Goal: Transaction & Acquisition: Purchase product/service

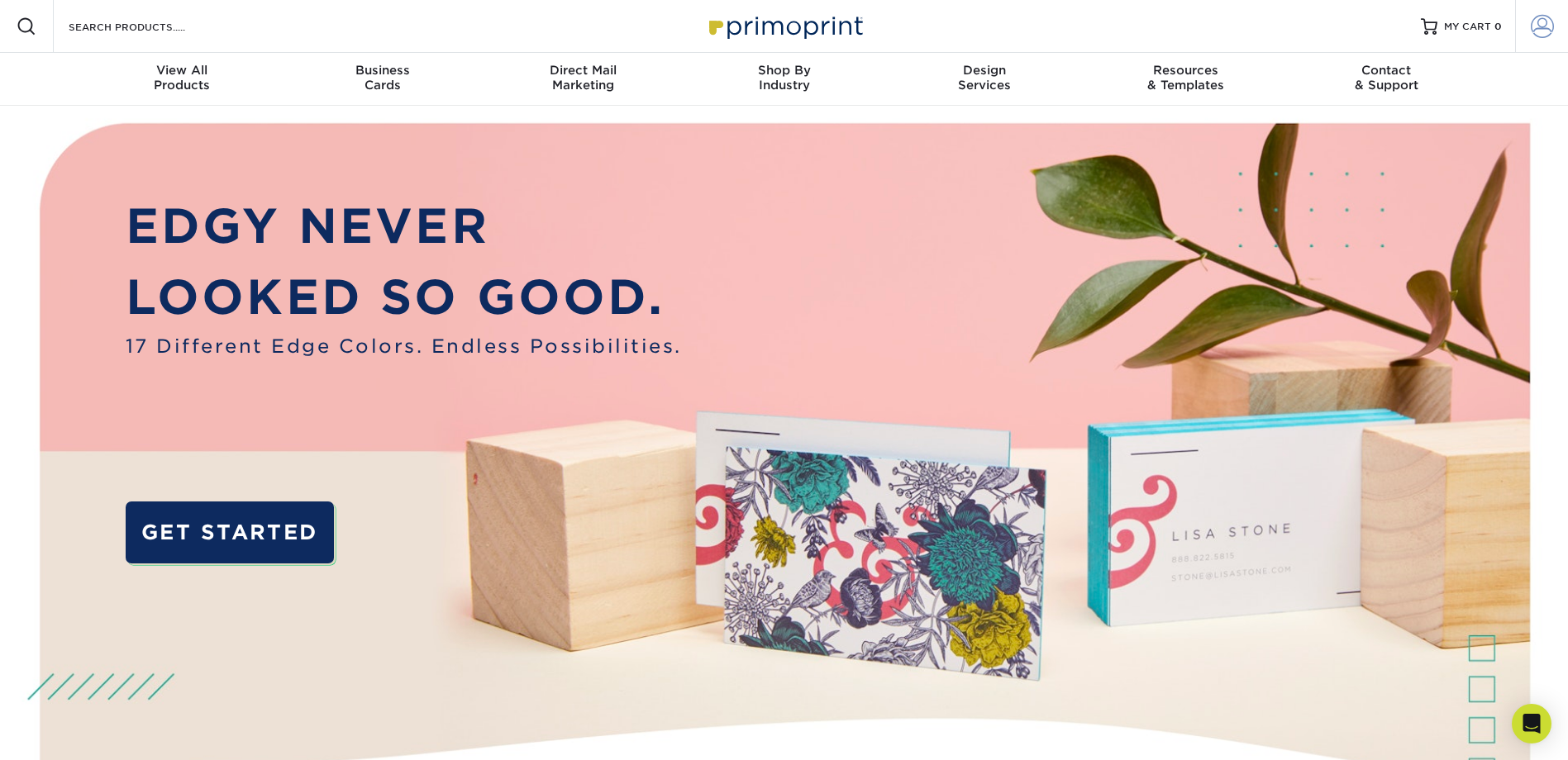
click at [1539, 22] on span at bounding box center [1543, 27] width 23 height 23
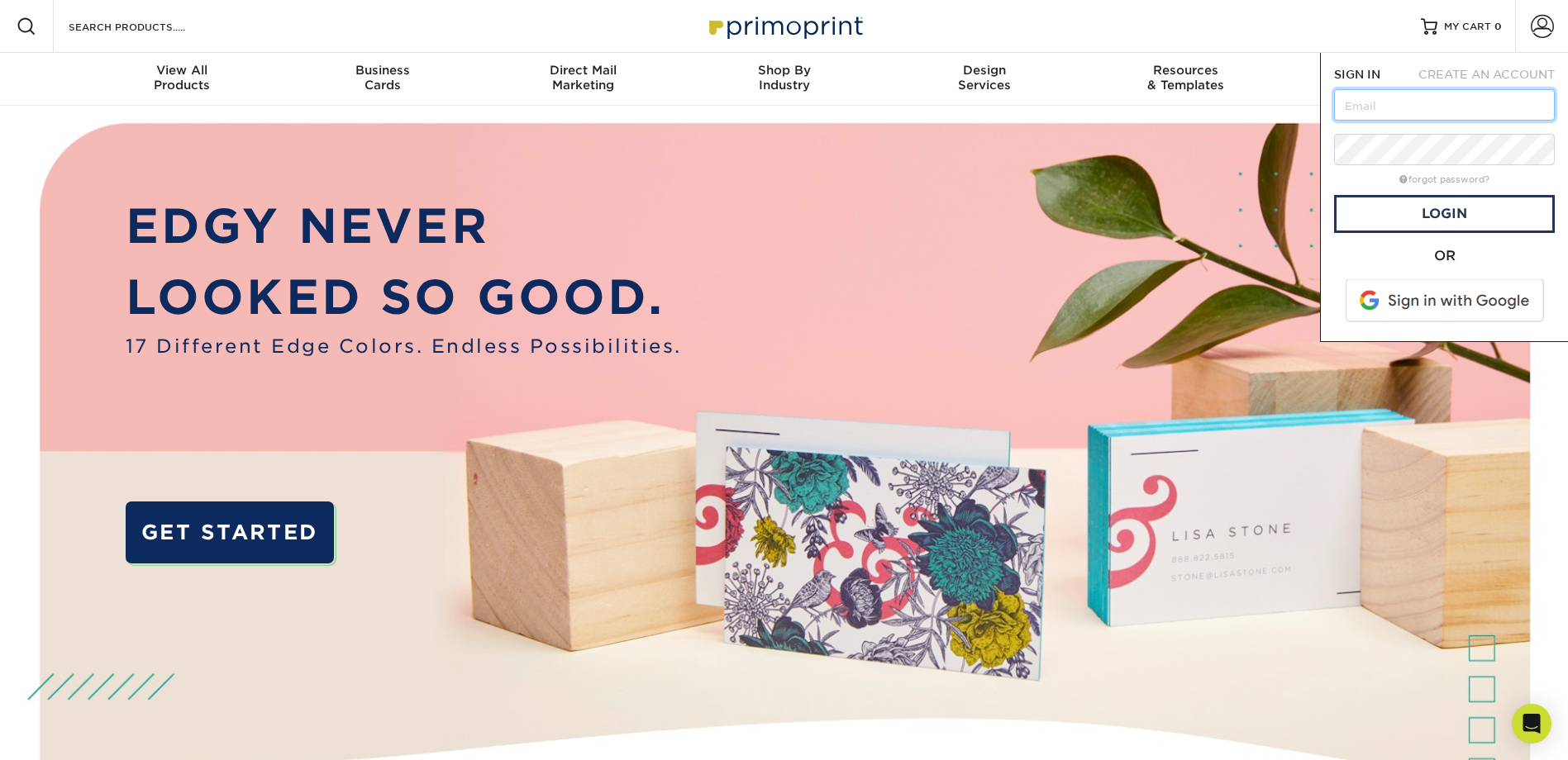
click at [1395, 104] on input "text" at bounding box center [1445, 104] width 221 height 31
type input "[EMAIL_ADDRESS][DOMAIN_NAME]"
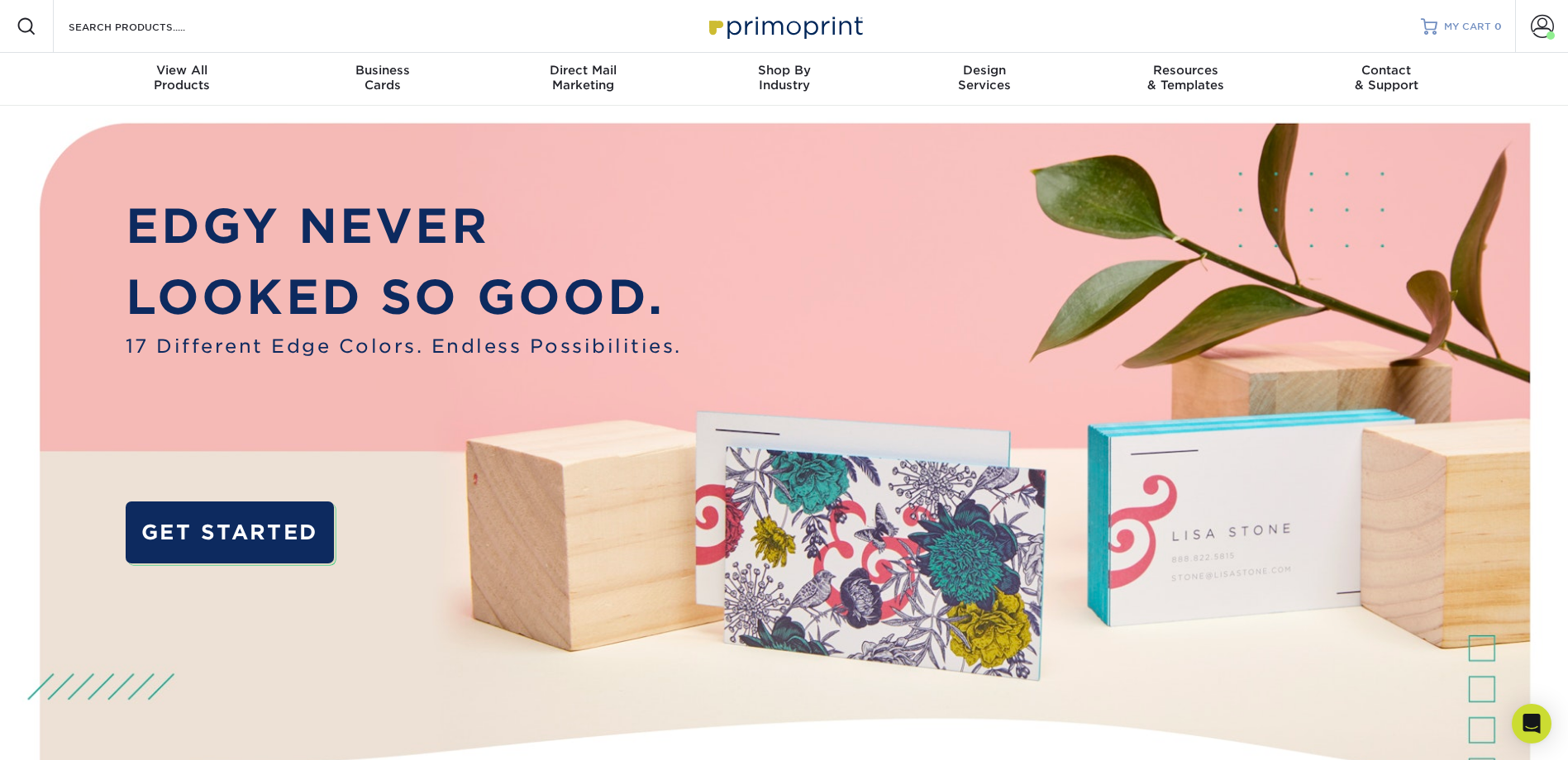
click at [1485, 23] on span "MY CART" at bounding box center [1468, 27] width 47 height 14
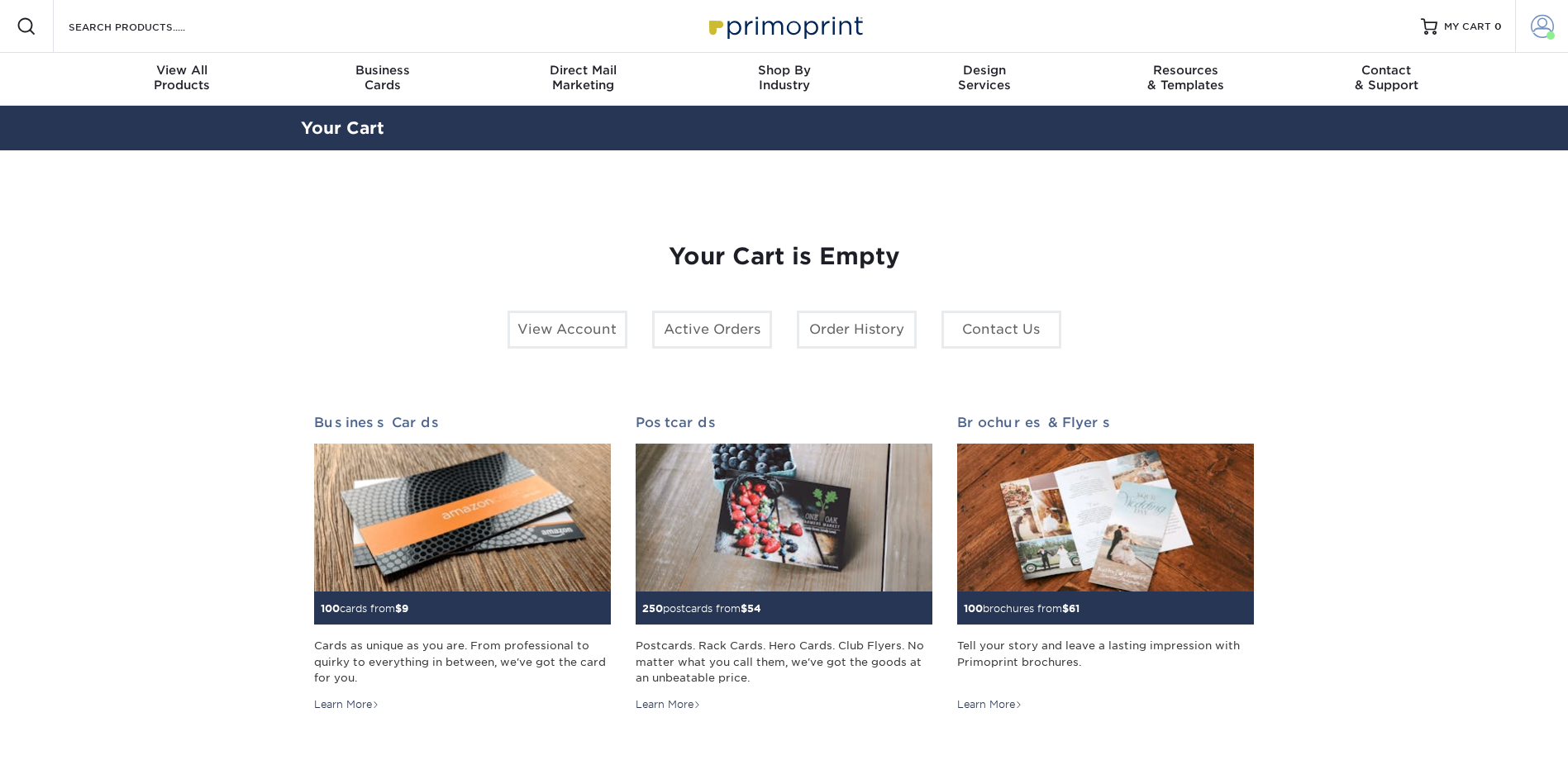
click at [1527, 23] on link "Account" at bounding box center [1541, 26] width 53 height 53
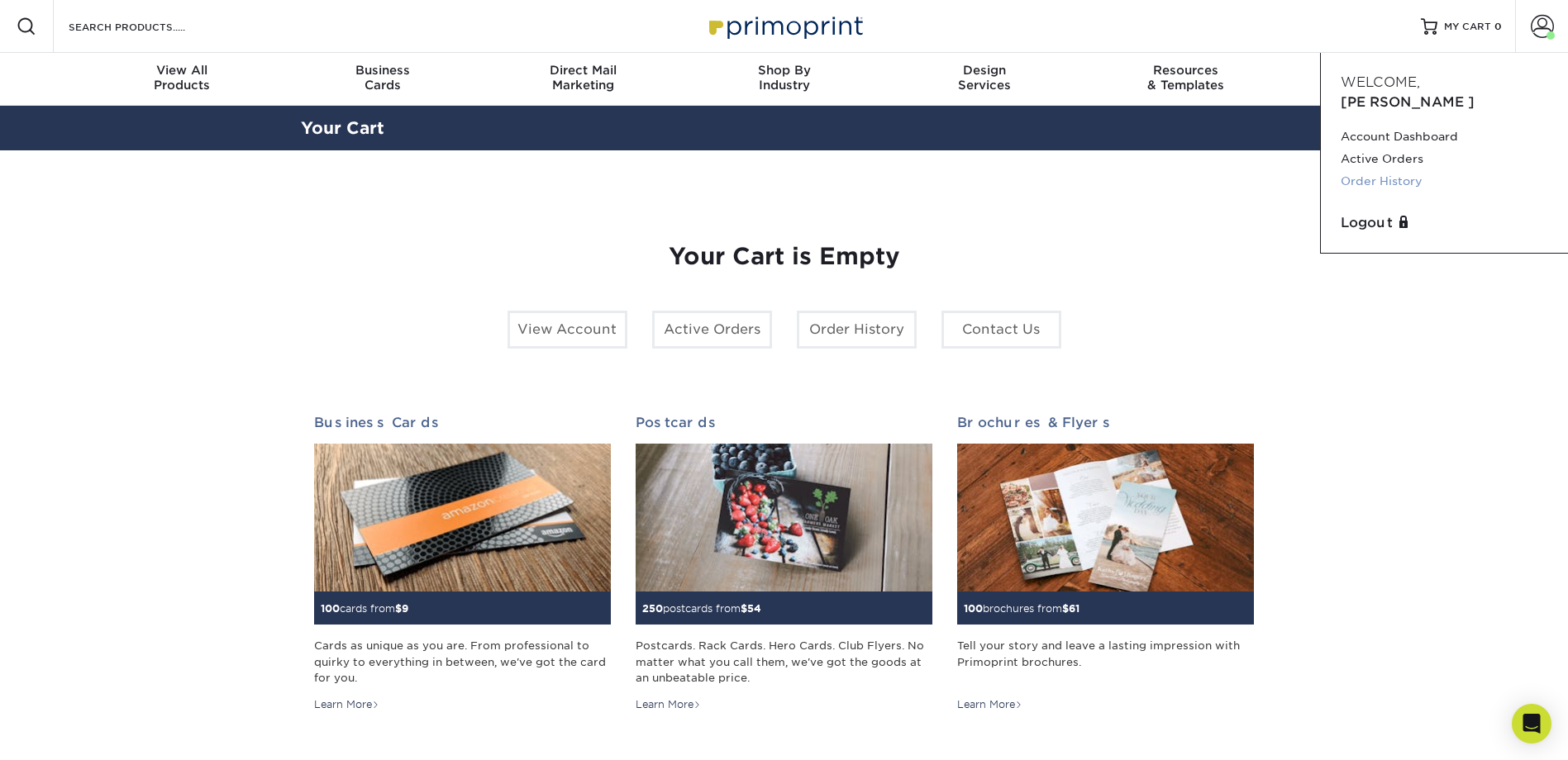
click at [1396, 171] on link "Order History" at bounding box center [1445, 181] width 207 height 22
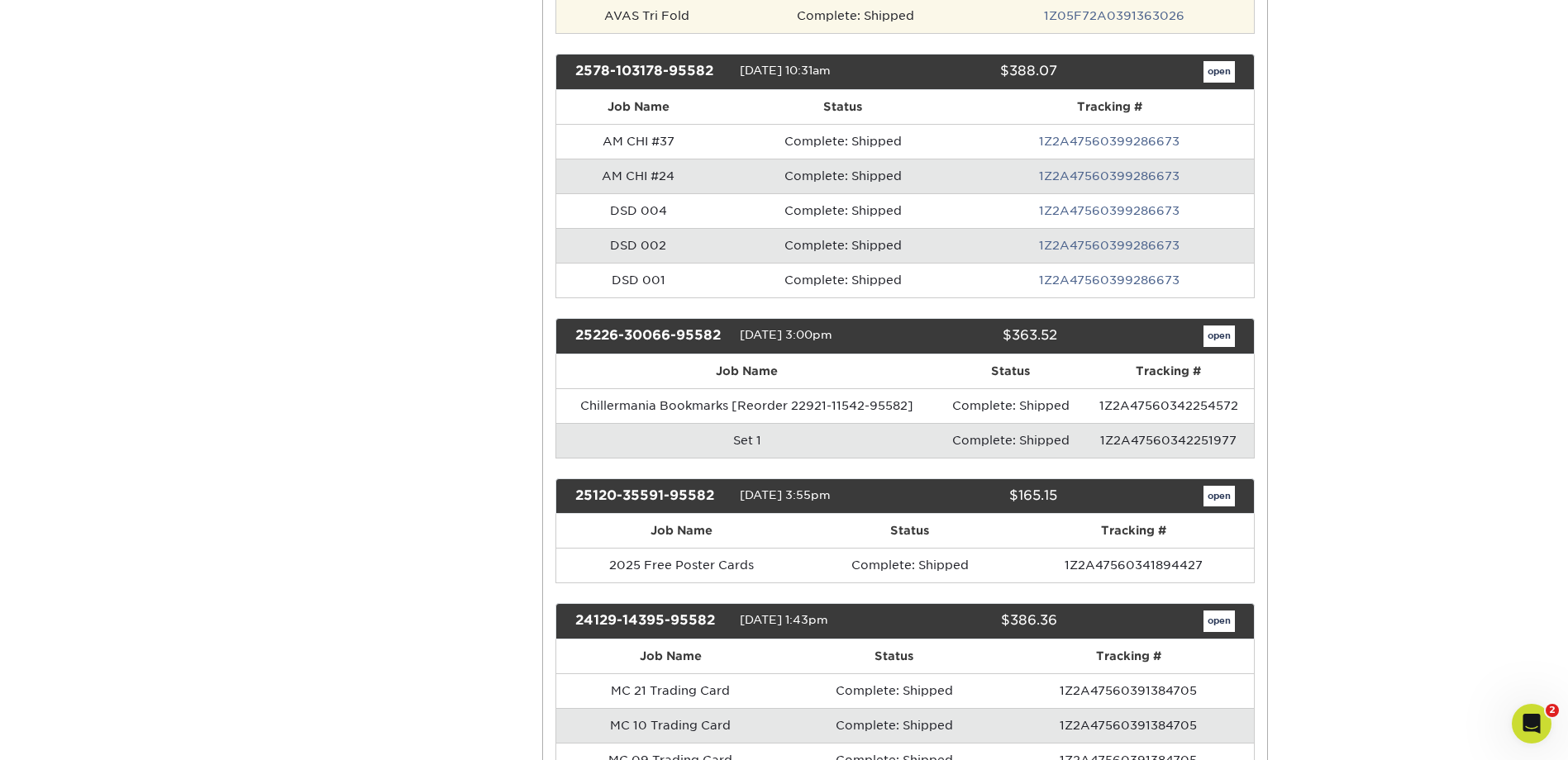
scroll to position [965, 0]
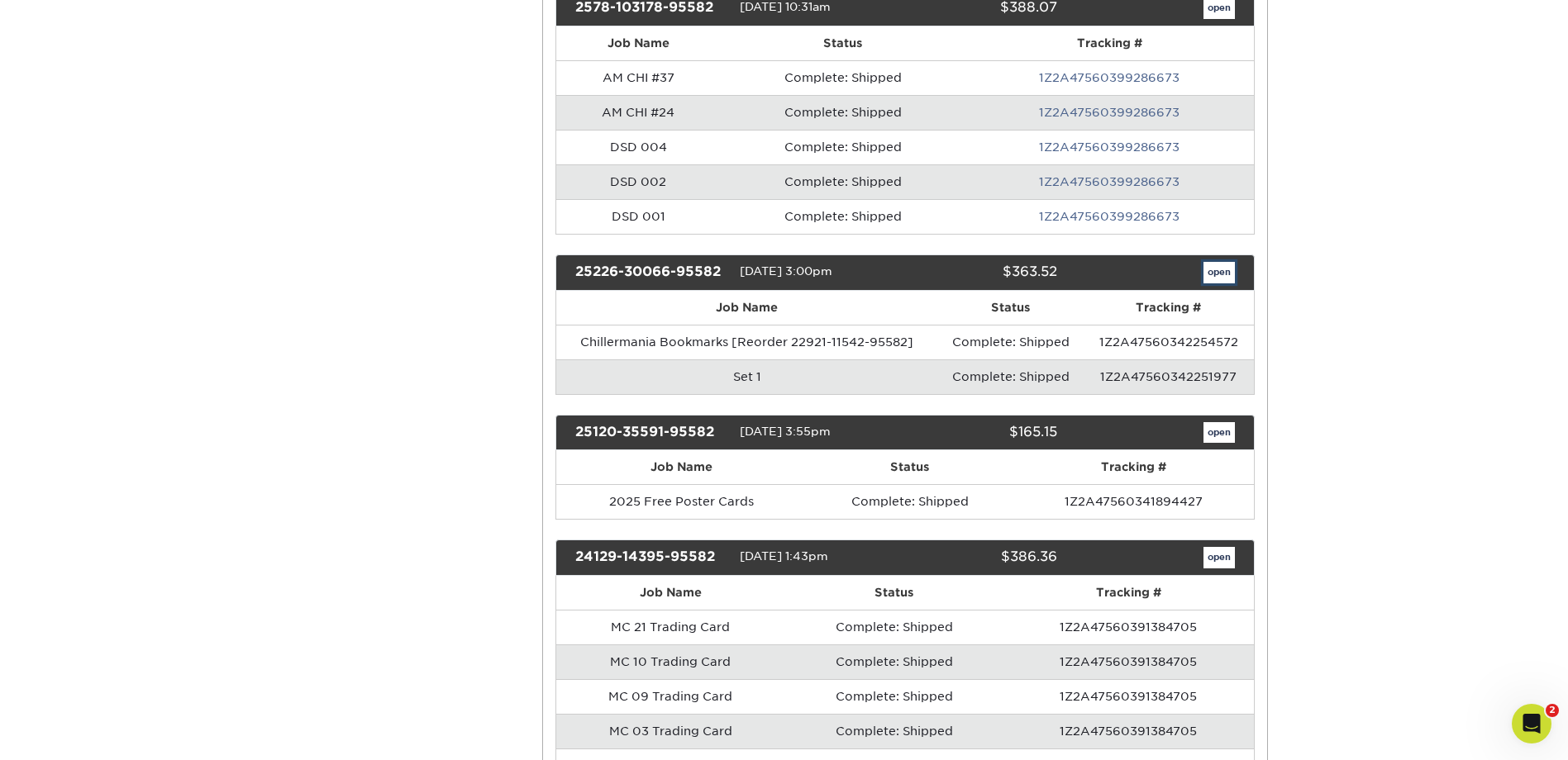
click at [1214, 275] on link "open" at bounding box center [1219, 272] width 31 height 21
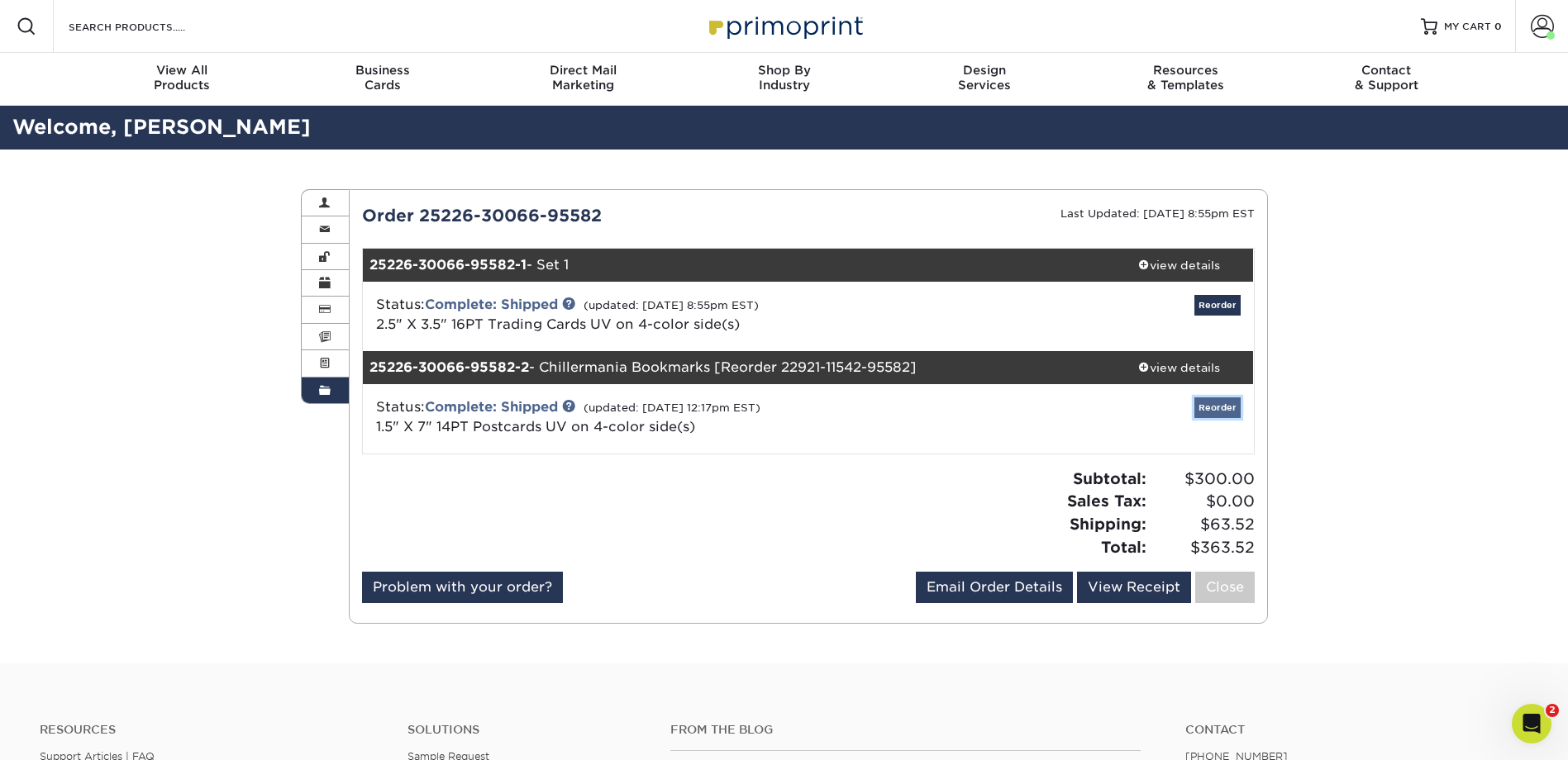
click at [1212, 408] on link "Reorder" at bounding box center [1218, 407] width 46 height 21
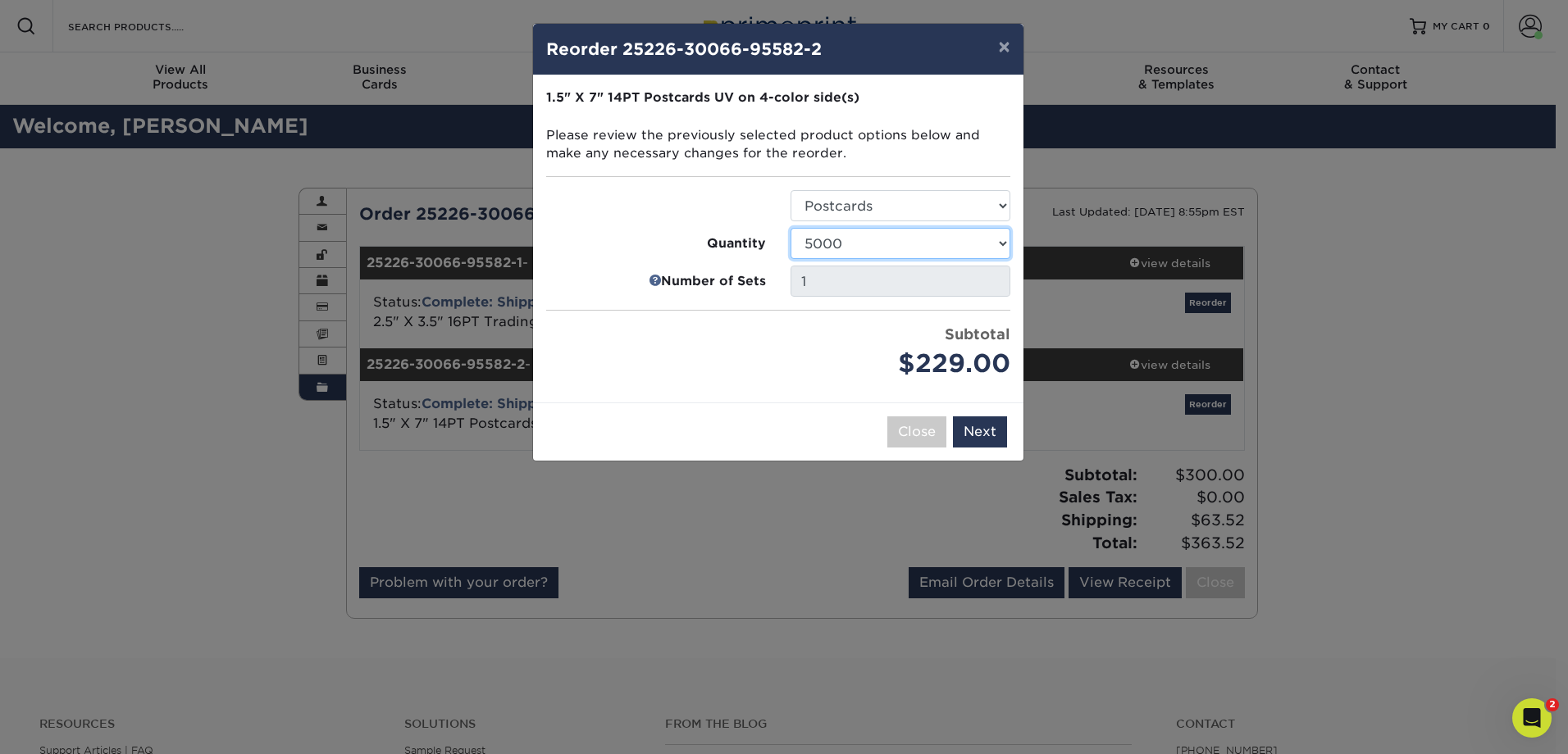
click at [998, 242] on select "250 500 1000 2500 5000 10000 15000 20000 25000 30000 35000 40000 45000 50000 55…" at bounding box center [901, 243] width 220 height 31
click at [791, 228] on select "250 500 1000 2500 5000 10000 15000 20000 25000 30000 35000 40000 45000 50000 55…" at bounding box center [901, 243] width 220 height 31
click at [999, 240] on select "250 500 1000 2500 5000 10000 15000 20000 25000 30000 35000 40000 45000 50000 55…" at bounding box center [901, 243] width 220 height 31
select select "e824bf9f-d22d-4070-926d-42c6dd5ef515"
click at [791, 228] on select "250 500 1000 2500 5000 10000 15000 20000 25000 30000 35000 40000 45000 50000 55…" at bounding box center [901, 243] width 220 height 31
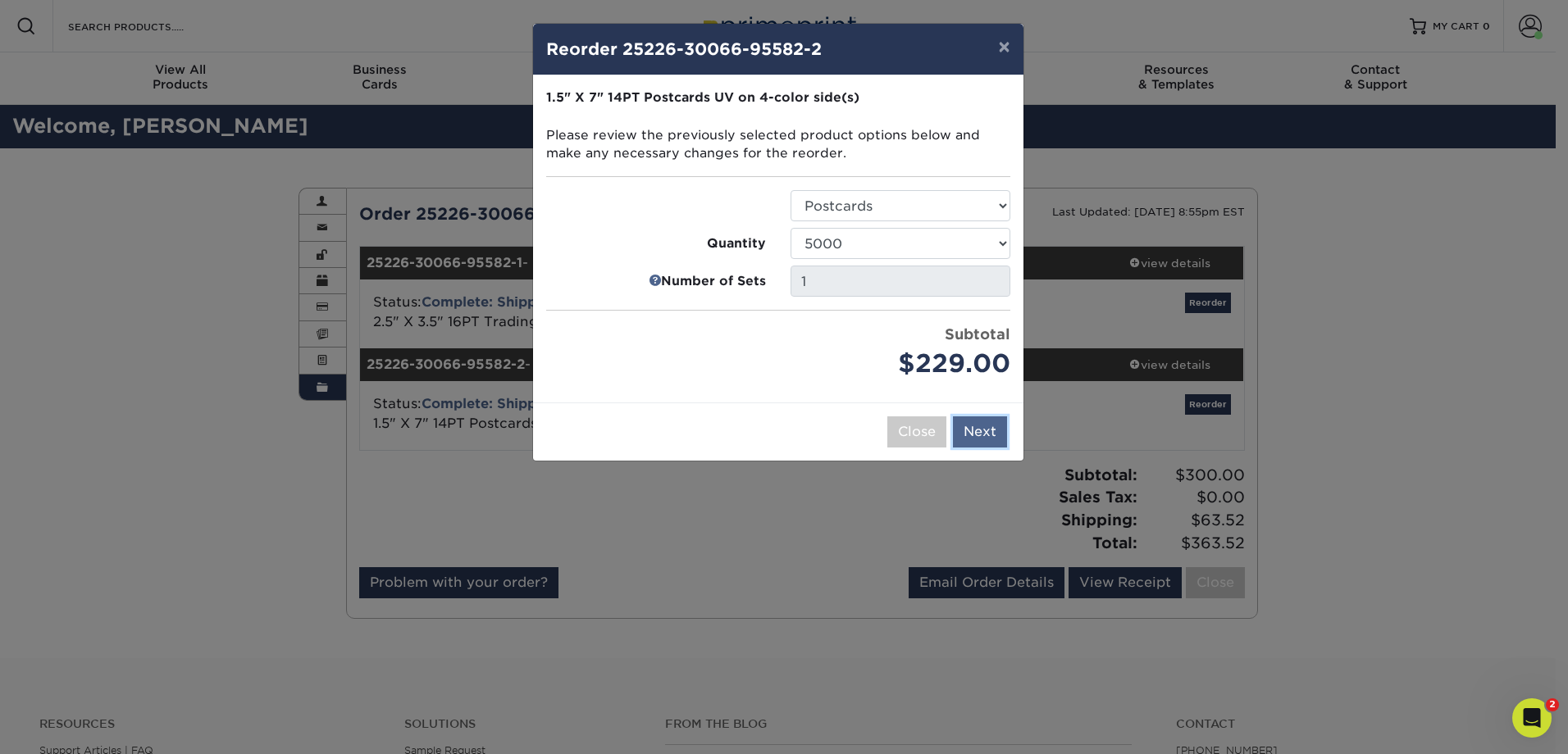
click at [983, 429] on button "Next" at bounding box center [979, 431] width 54 height 31
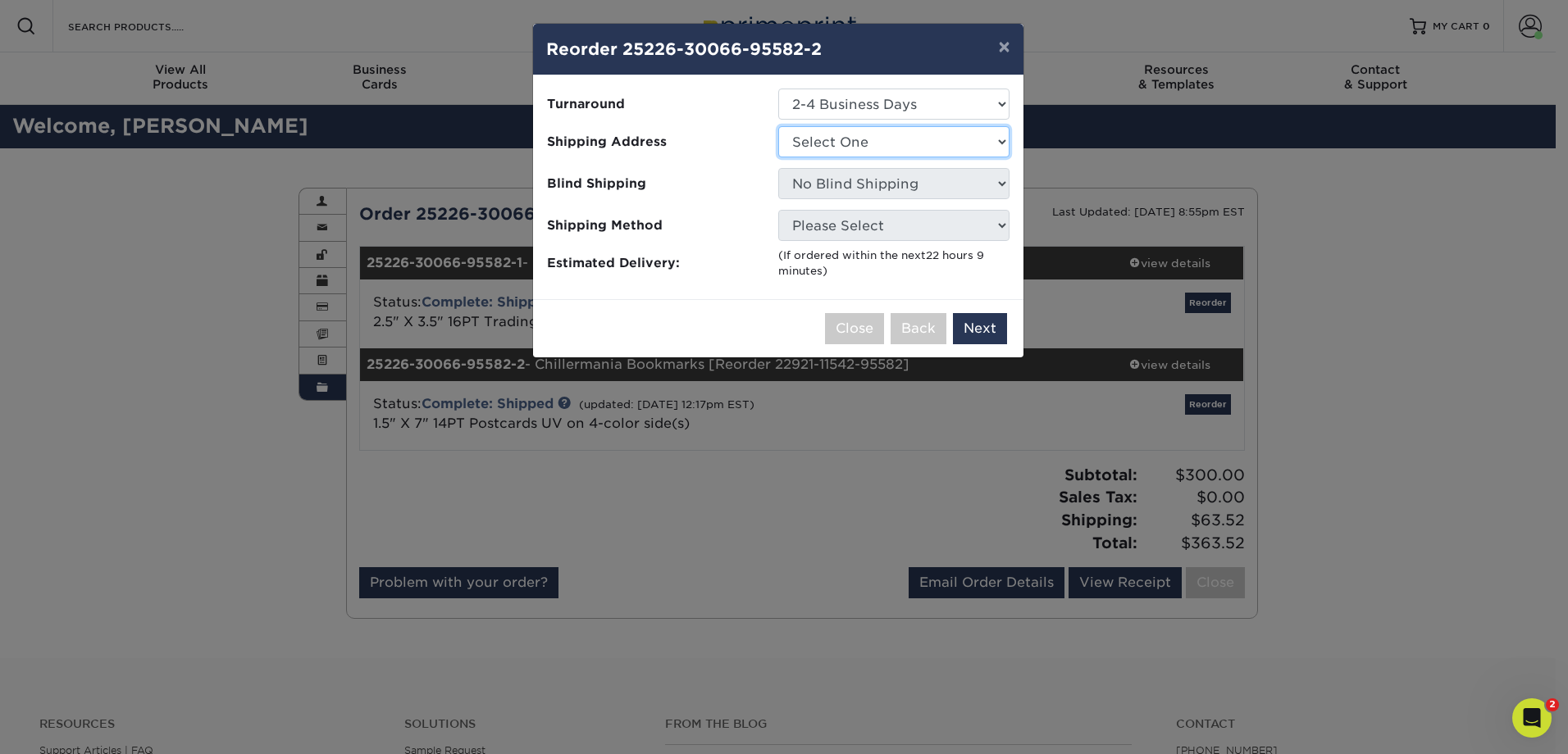
click at [943, 135] on select "Select One MI CHI #1 MI CHIL 001" at bounding box center [893, 142] width 231 height 31
select select "70435"
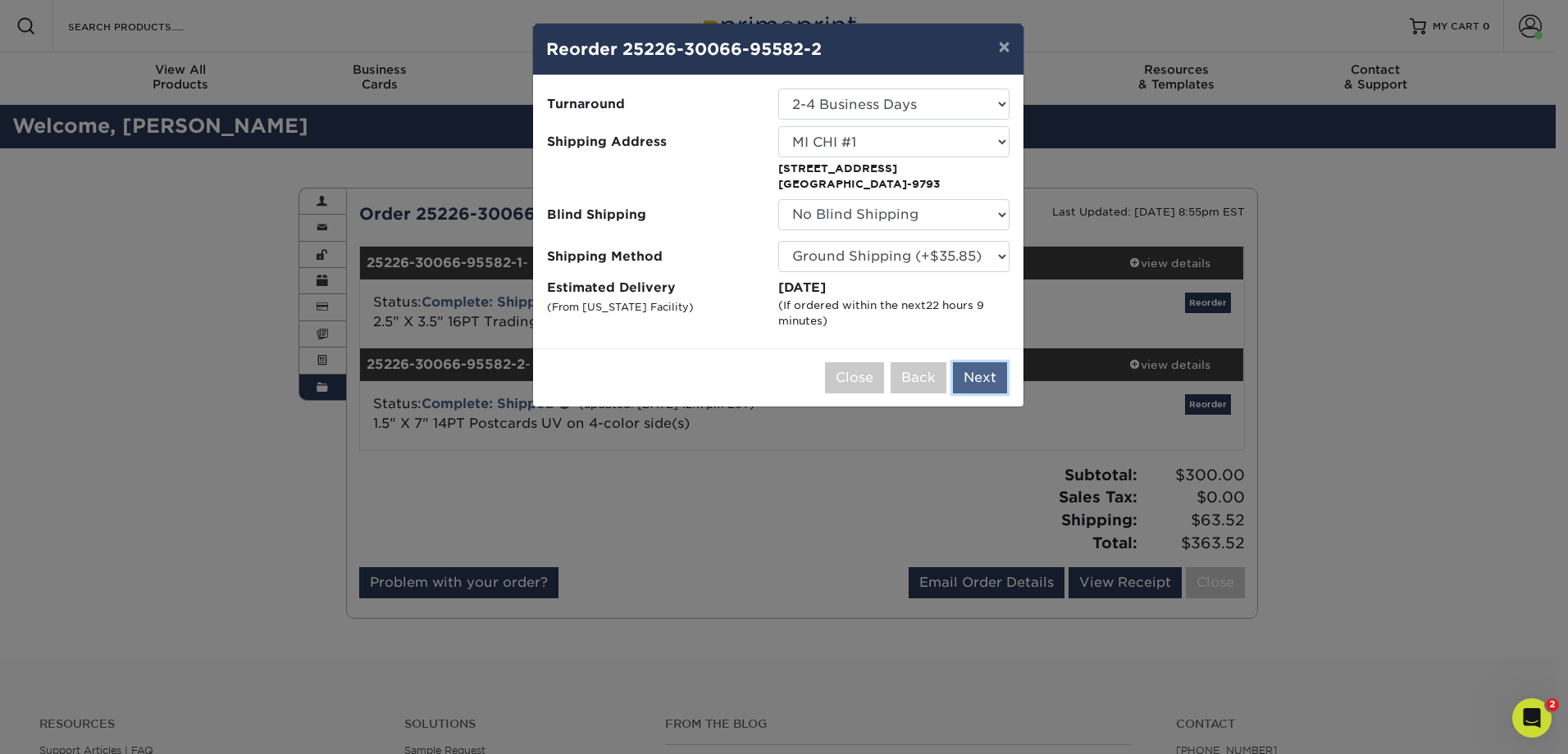
click at [973, 379] on button "Next" at bounding box center [979, 377] width 54 height 31
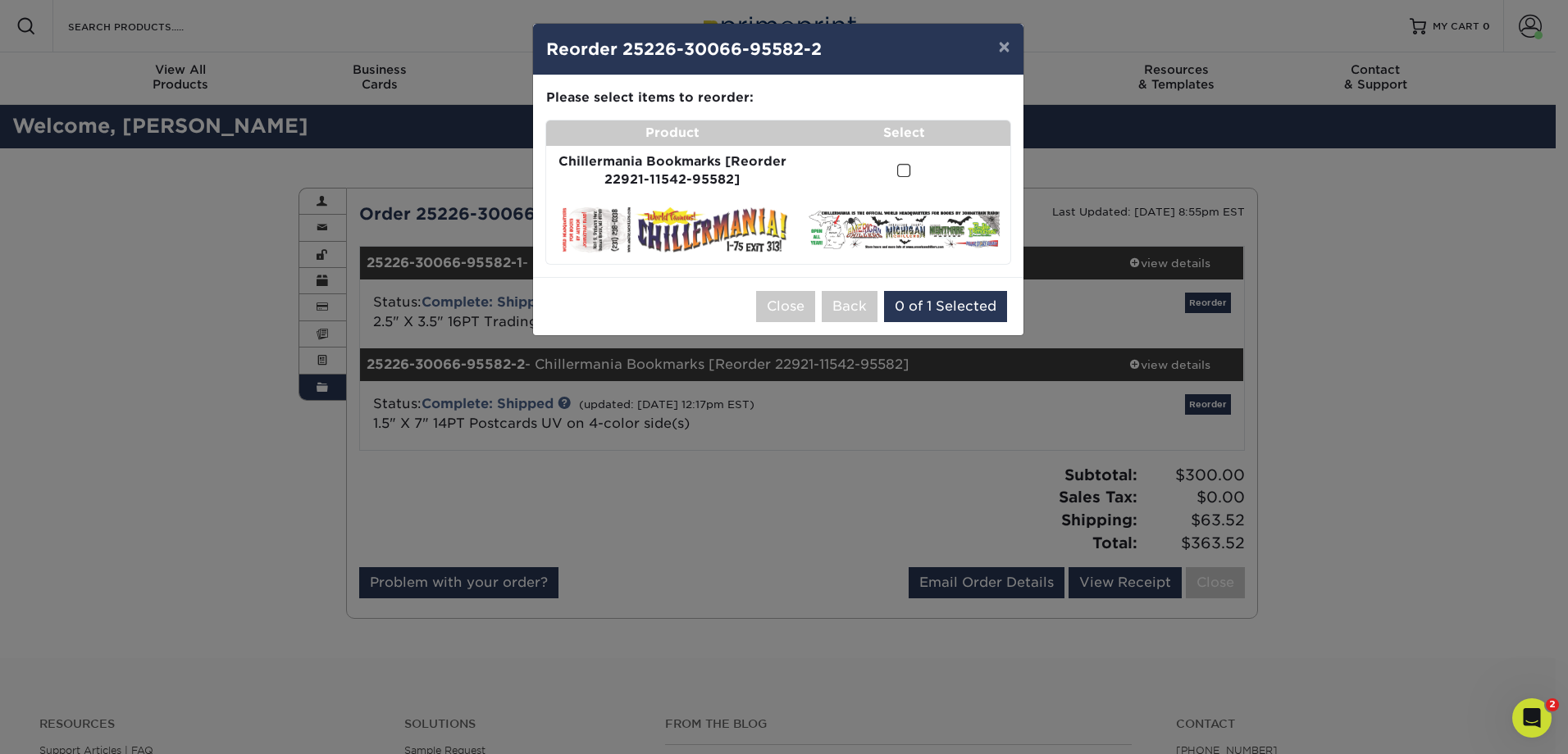
click at [901, 174] on span at bounding box center [904, 171] width 14 height 16
click at [0, 0] on input "checkbox" at bounding box center [0, 0] width 0 height 0
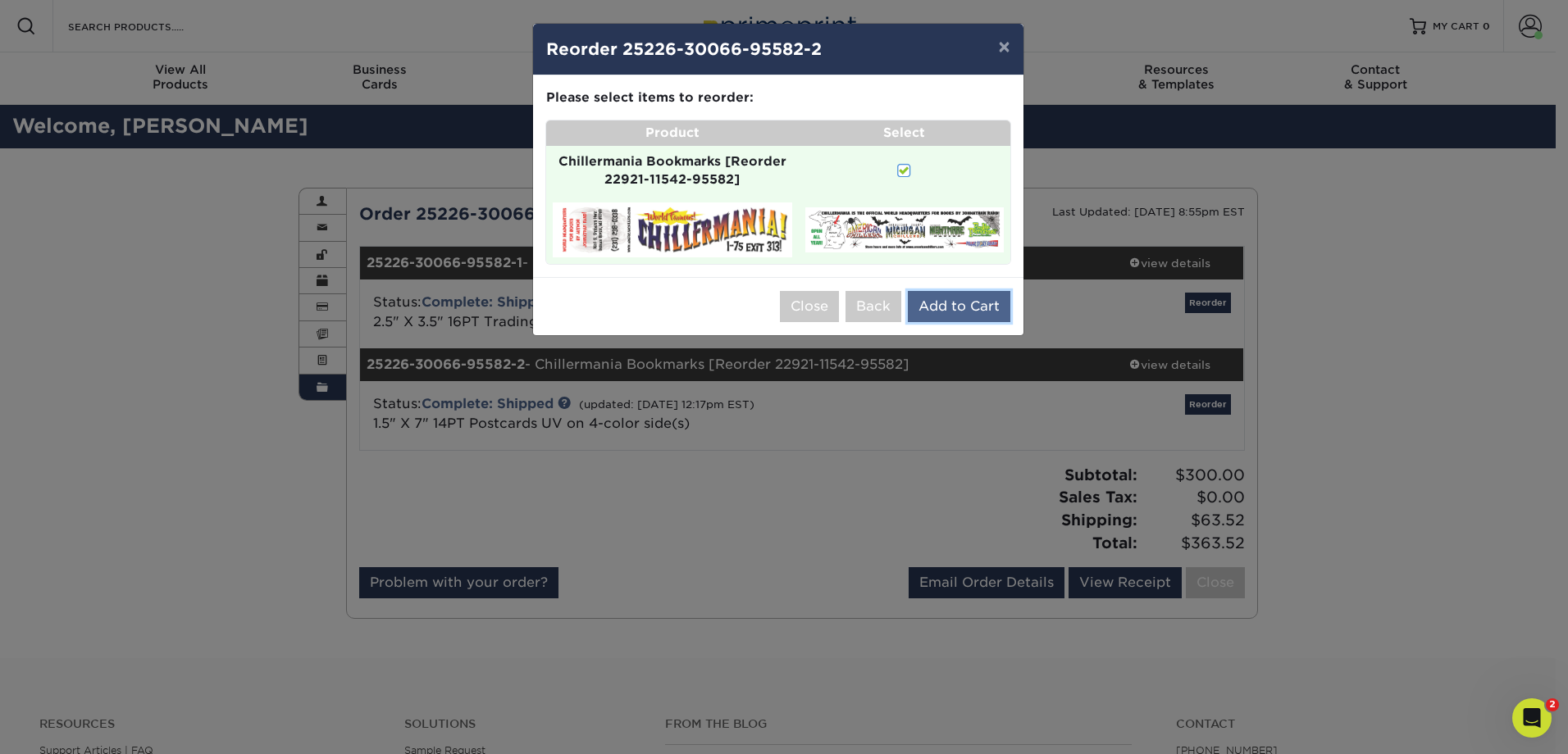
click at [942, 306] on button "Add to Cart" at bounding box center [959, 306] width 103 height 31
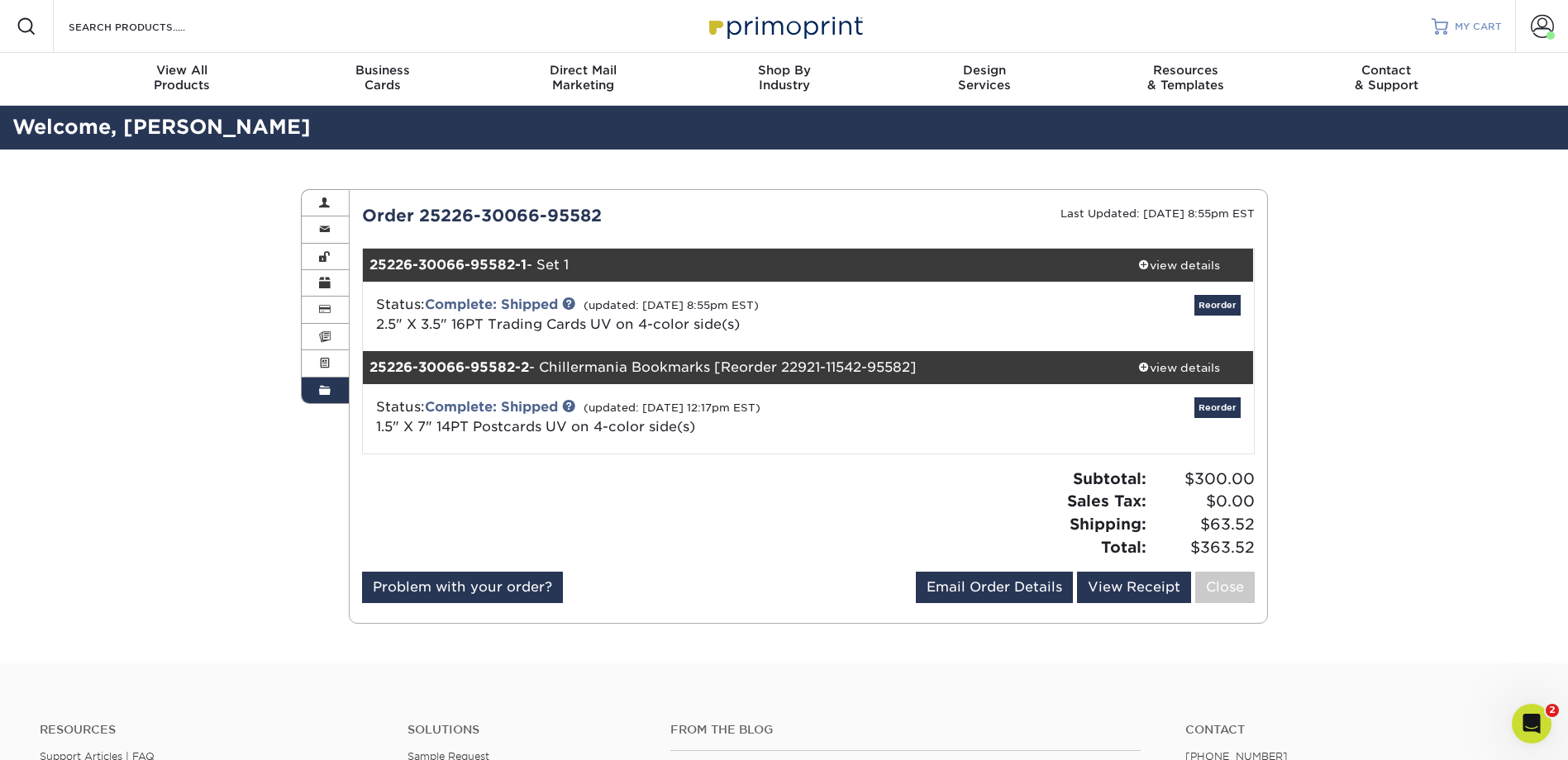
click at [1485, 22] on span "MY CART" at bounding box center [1479, 27] width 47 height 14
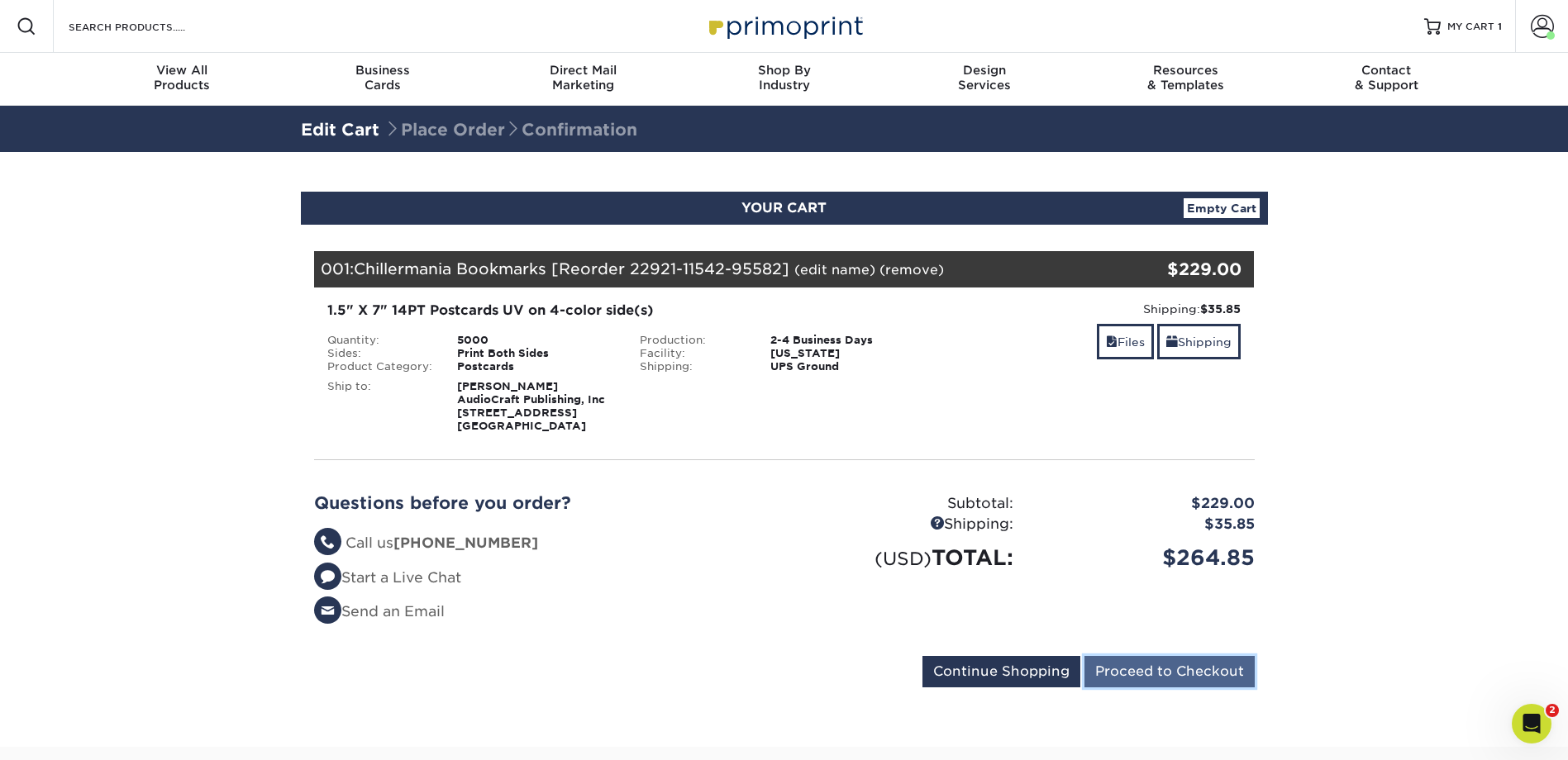
click at [1153, 666] on input "Proceed to Checkout" at bounding box center [1170, 672] width 171 height 31
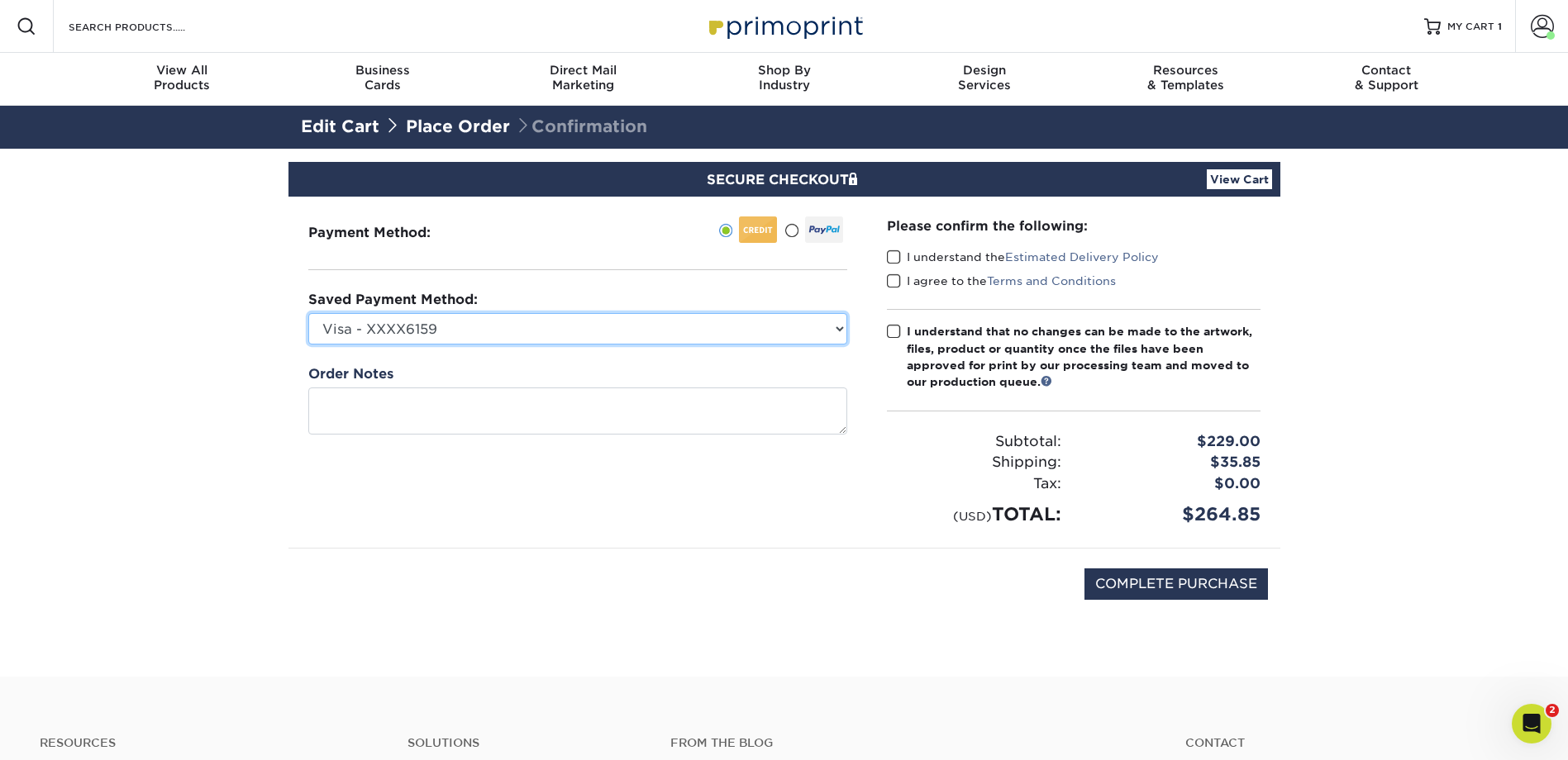
click at [795, 341] on select "Visa - XXXX6159 Visa - XXXX4147 Visa - XXXX6159 Visa - XXXX4147 MasterCard - XX…" at bounding box center [577, 329] width 539 height 31
select select "9345"
click at [308, 313] on select "Visa - XXXX6159 Visa - XXXX4147 Visa - XXXX6159 Visa - XXXX4147 MasterCard - XX…" at bounding box center [577, 329] width 539 height 31
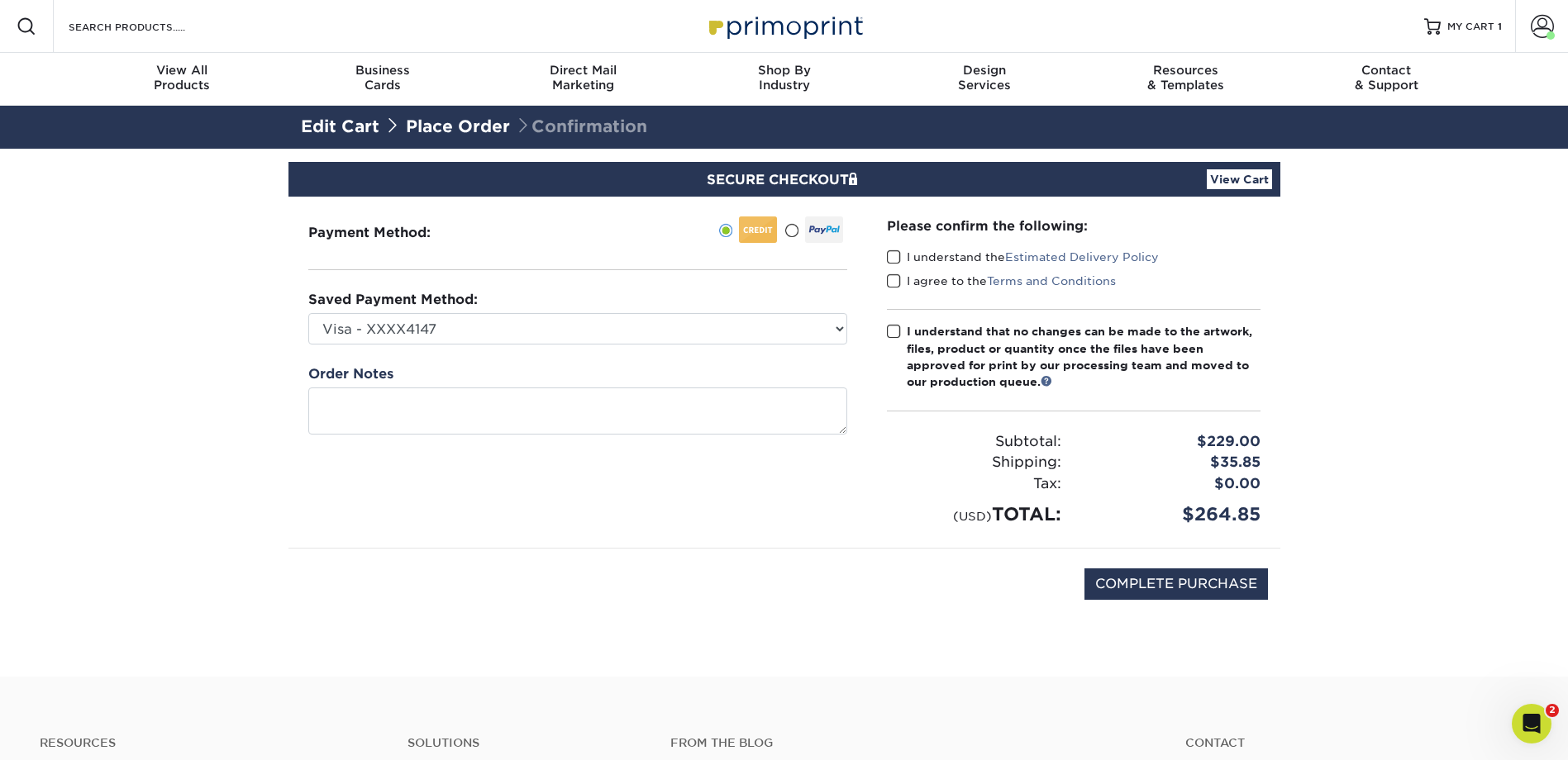
click at [896, 258] on span at bounding box center [894, 257] width 14 height 16
click at [0, 0] on input "I understand the Estimated Delivery Policy" at bounding box center [0, 0] width 0 height 0
click at [896, 276] on span at bounding box center [894, 281] width 14 height 16
click at [0, 0] on input "I agree to the Terms and Conditions" at bounding box center [0, 0] width 0 height 0
click at [898, 330] on span at bounding box center [894, 332] width 14 height 16
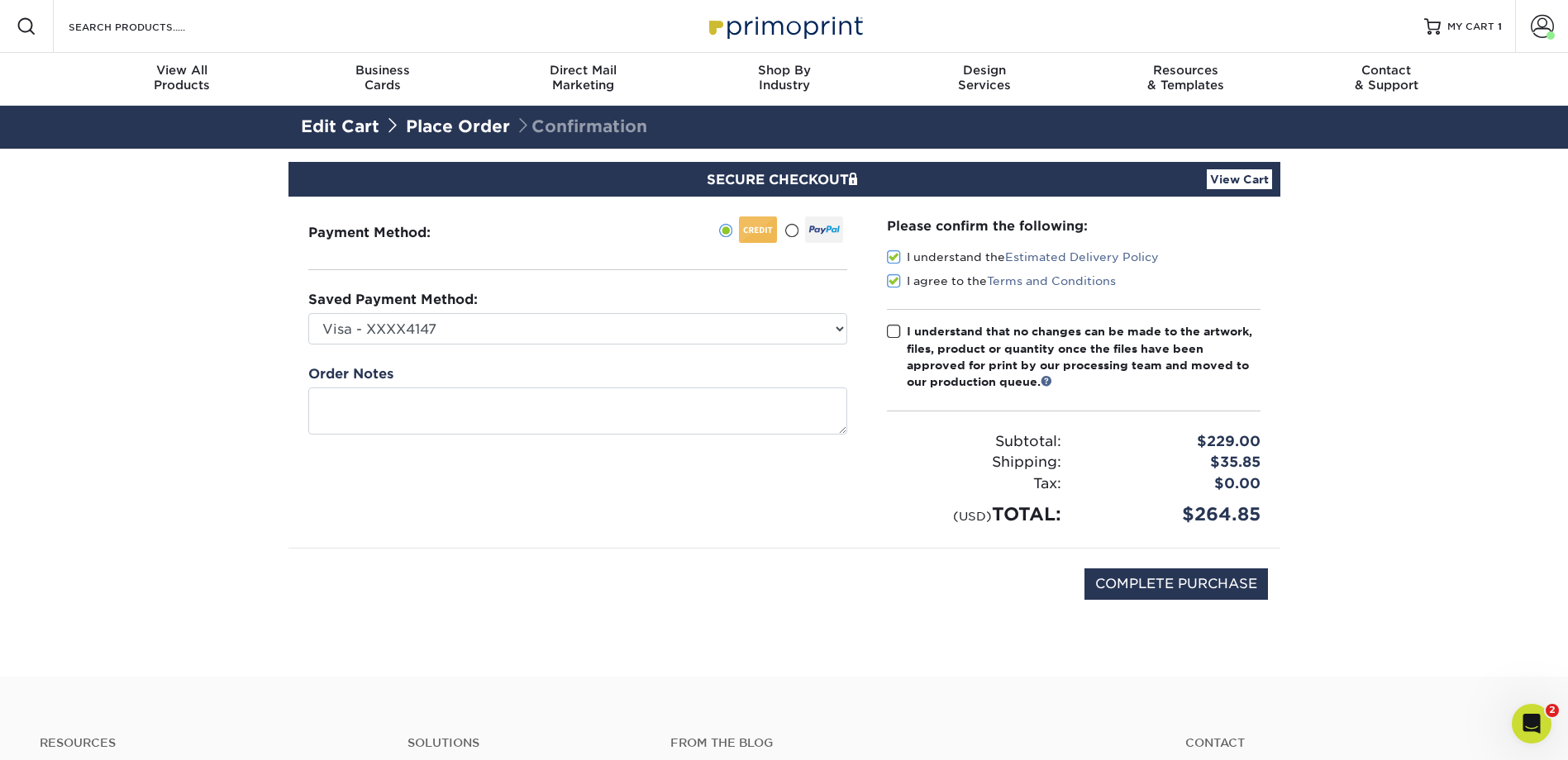
click at [0, 0] on input "I understand that no changes can be made to the artwork, files, product or quan…" at bounding box center [0, 0] width 0 height 0
click at [1147, 580] on input "COMPLETE PURCHASE" at bounding box center [1176, 584] width 183 height 31
type input "PROCESSING, PLEASE WAIT..."
